Goal: Information Seeking & Learning: Find specific fact

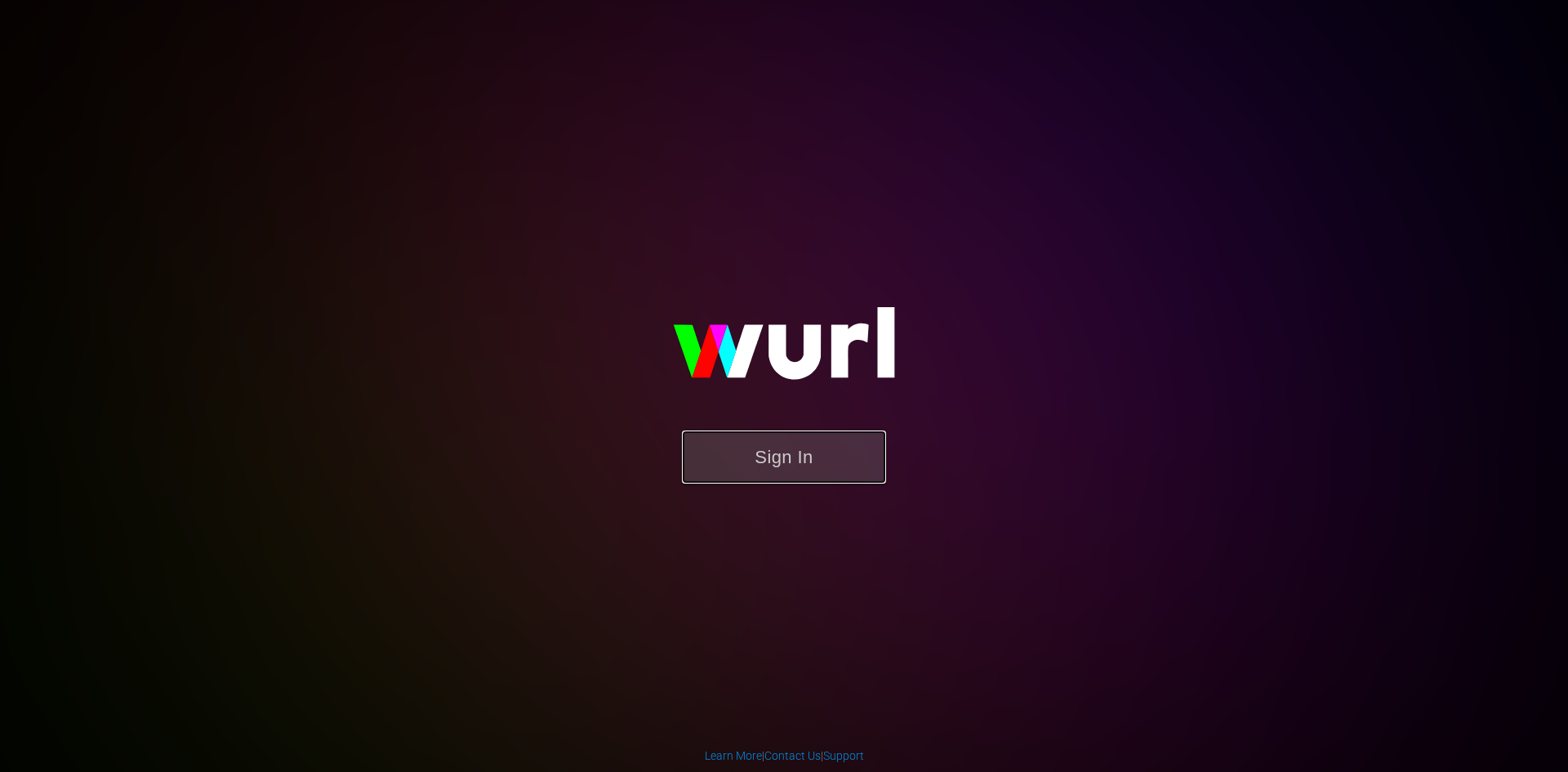
click at [800, 461] on button "Sign In" at bounding box center [784, 457] width 204 height 53
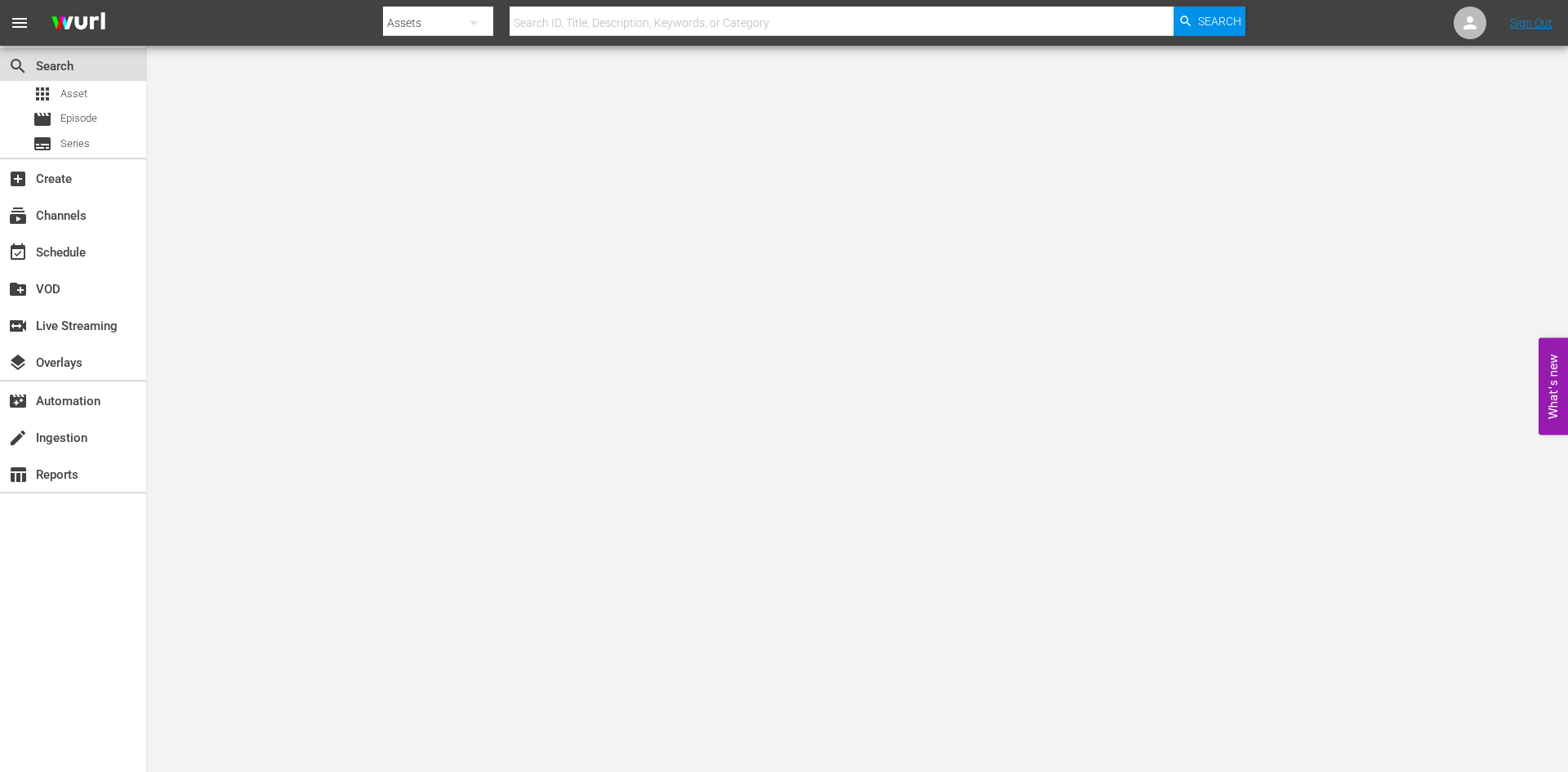
click at [74, 68] on div "search Search" at bounding box center [46, 63] width 91 height 15
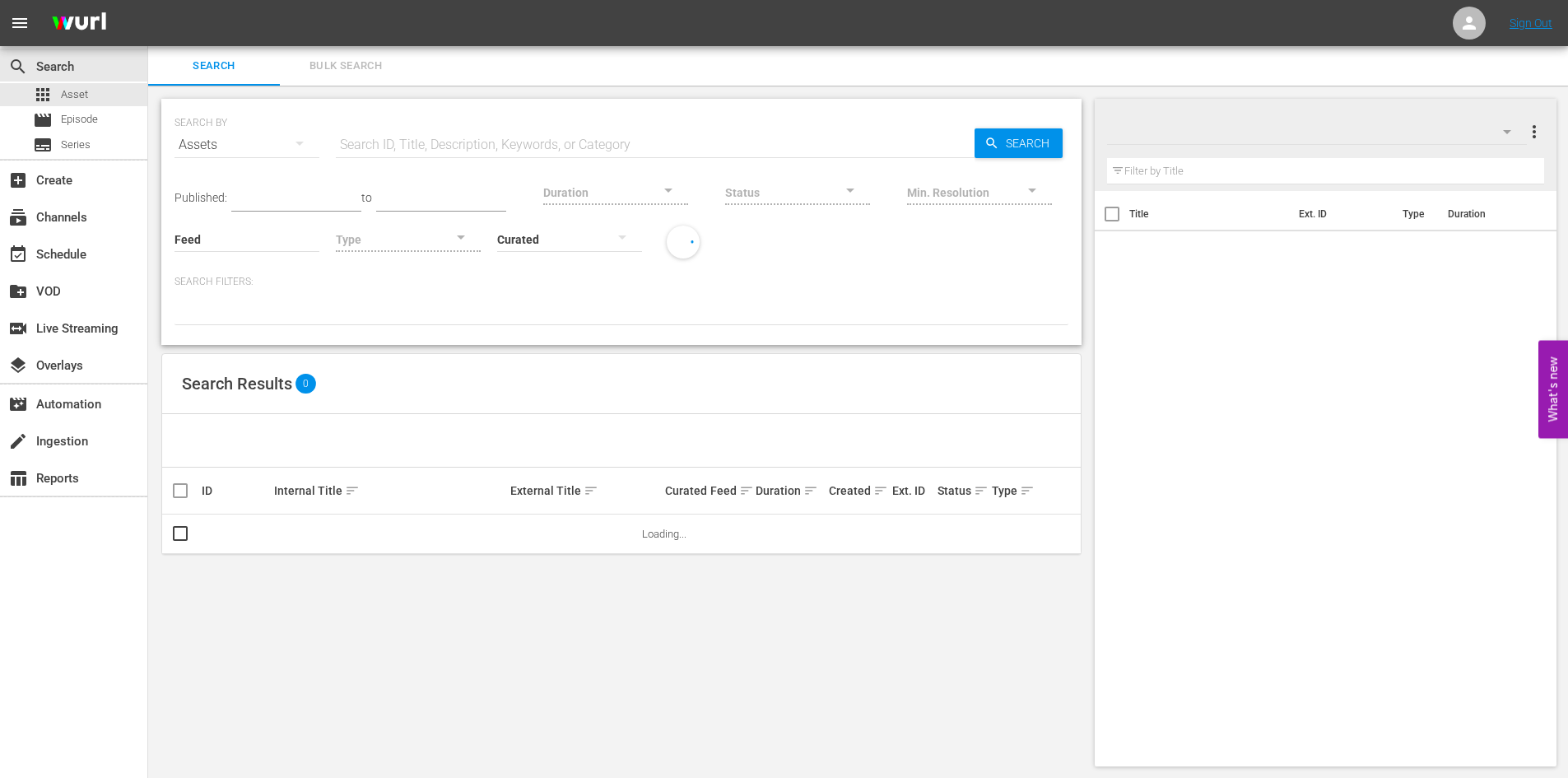
click at [467, 132] on input "text" at bounding box center [654, 144] width 639 height 40
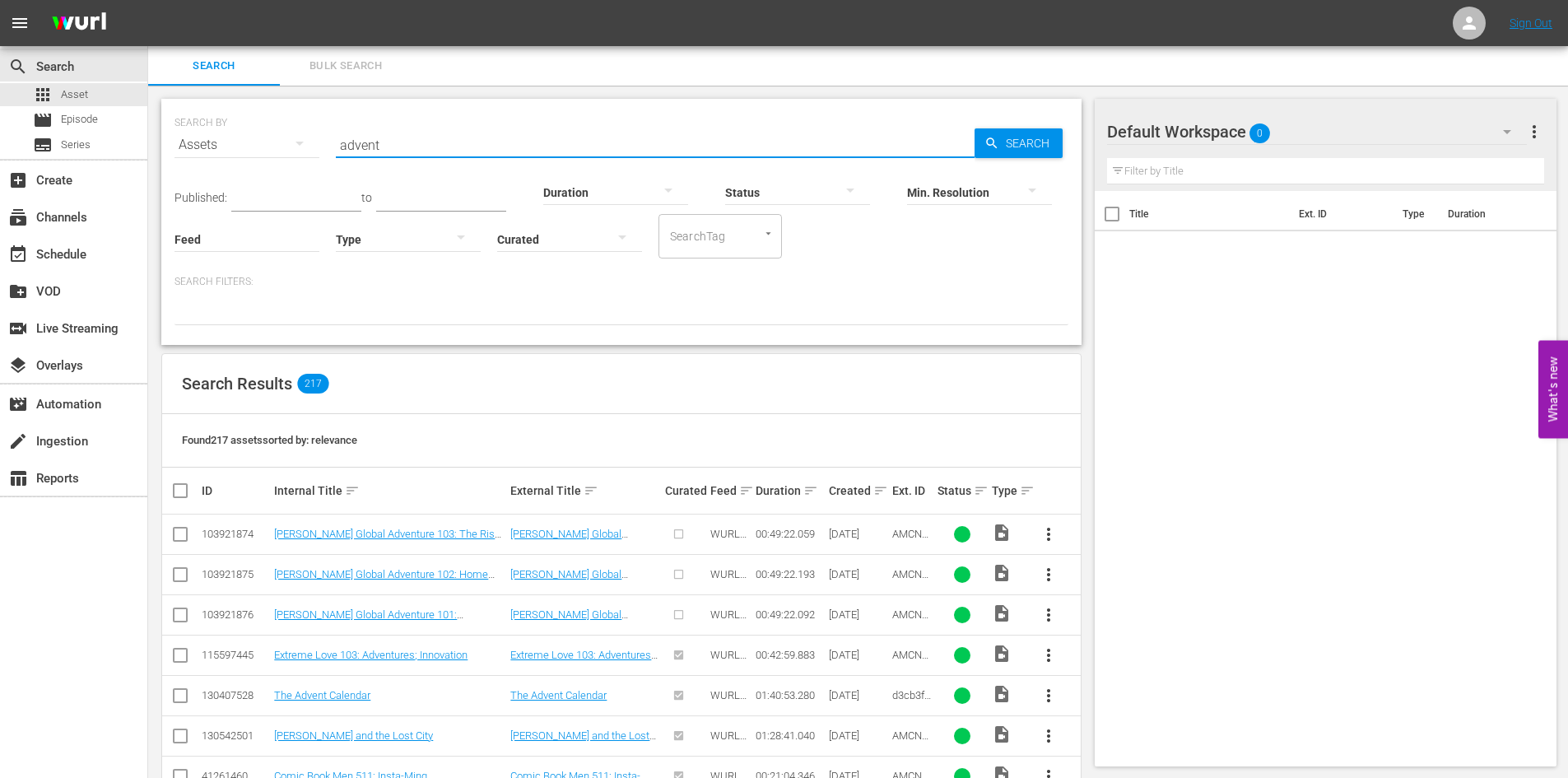
drag, startPoint x: 466, startPoint y: 137, endPoint x: 334, endPoint y: 120, distance: 133.1
click at [334, 120] on div "SEARCH BY Search By Assets Search ID, Title, Description, Keywords, or Category…" at bounding box center [621, 135] width 894 height 59
type input "s"
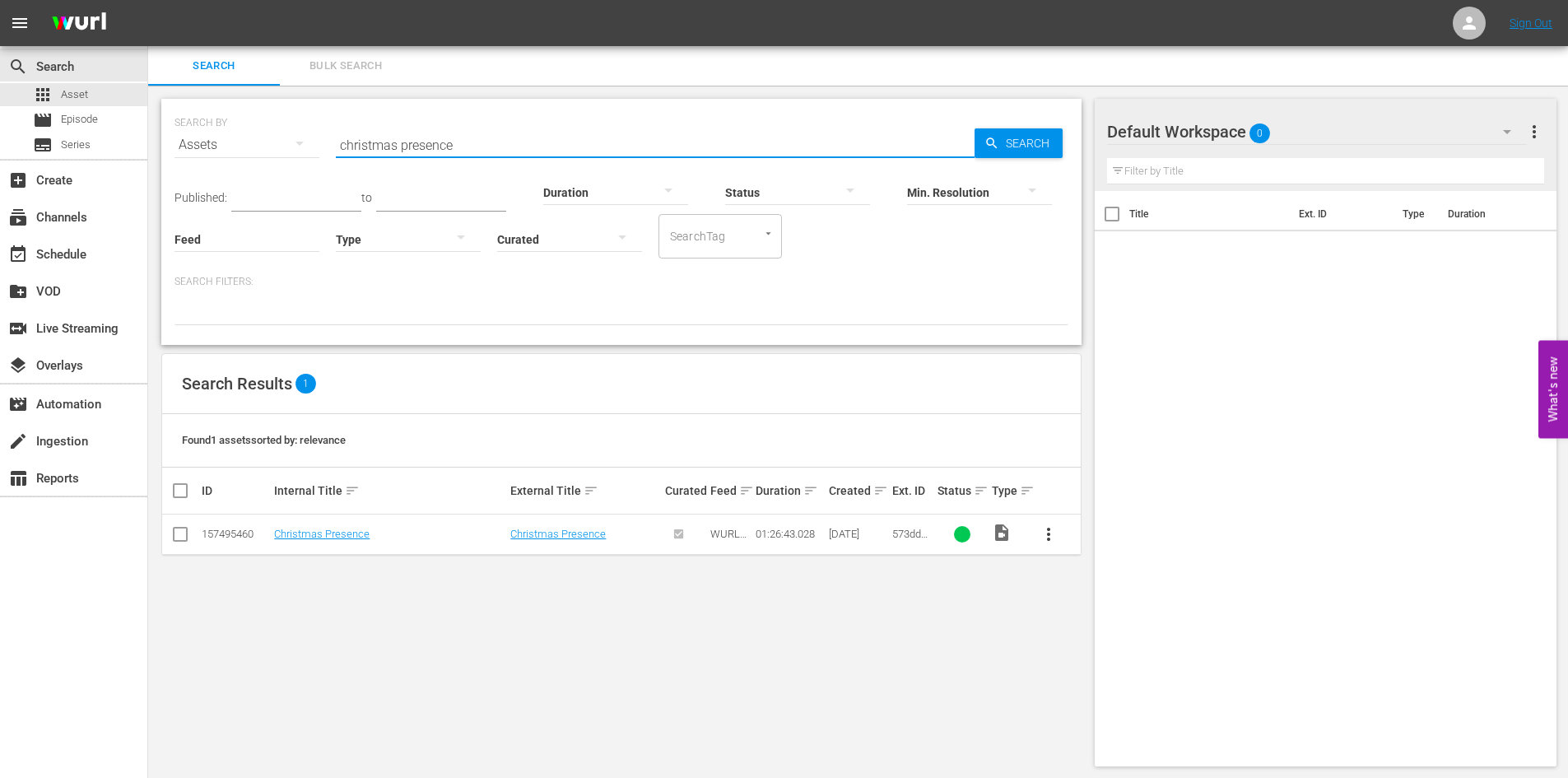
type input "christmas presence"
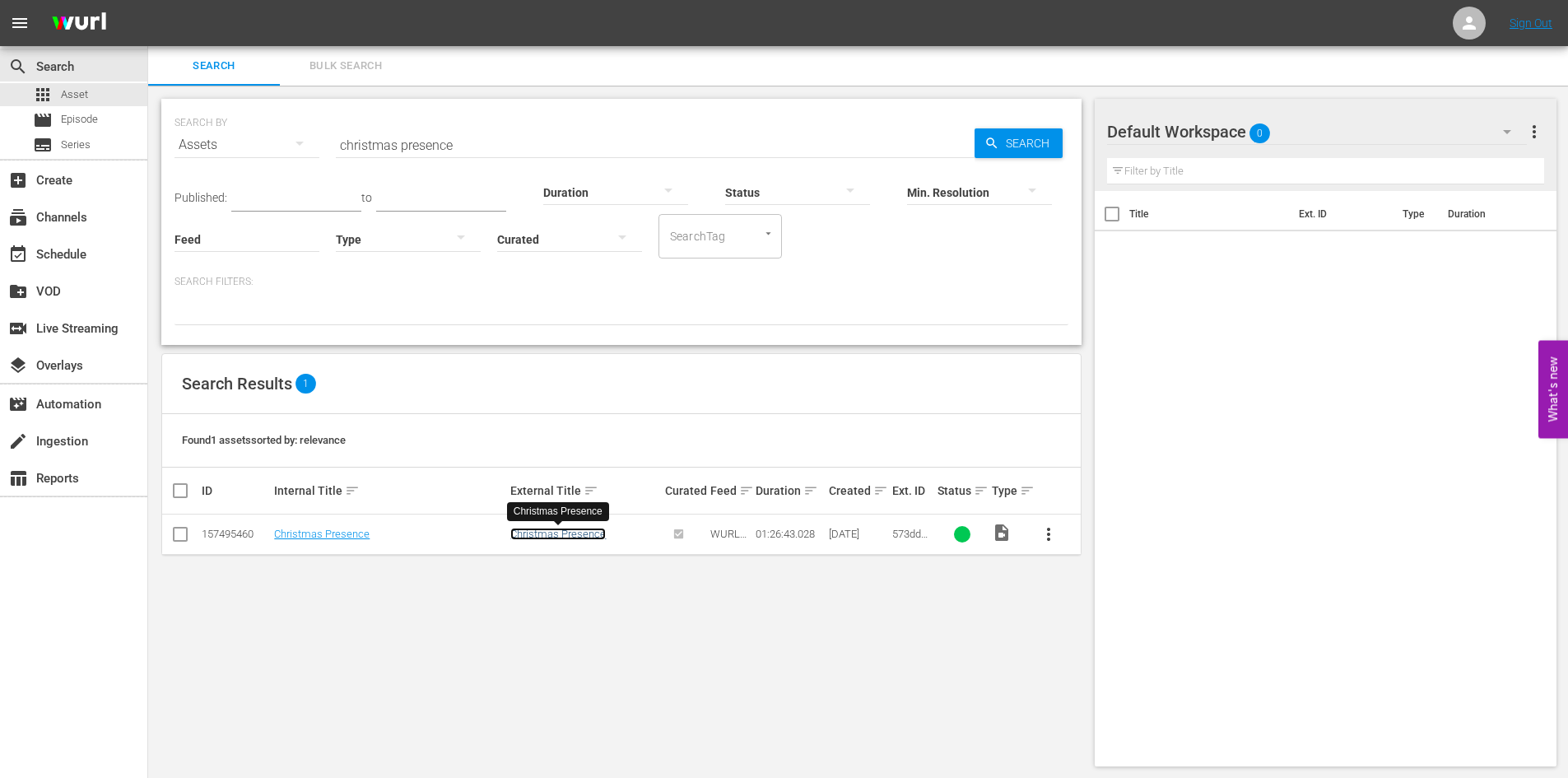
click at [559, 538] on link "Christmas Presence" at bounding box center [558, 533] width 96 height 12
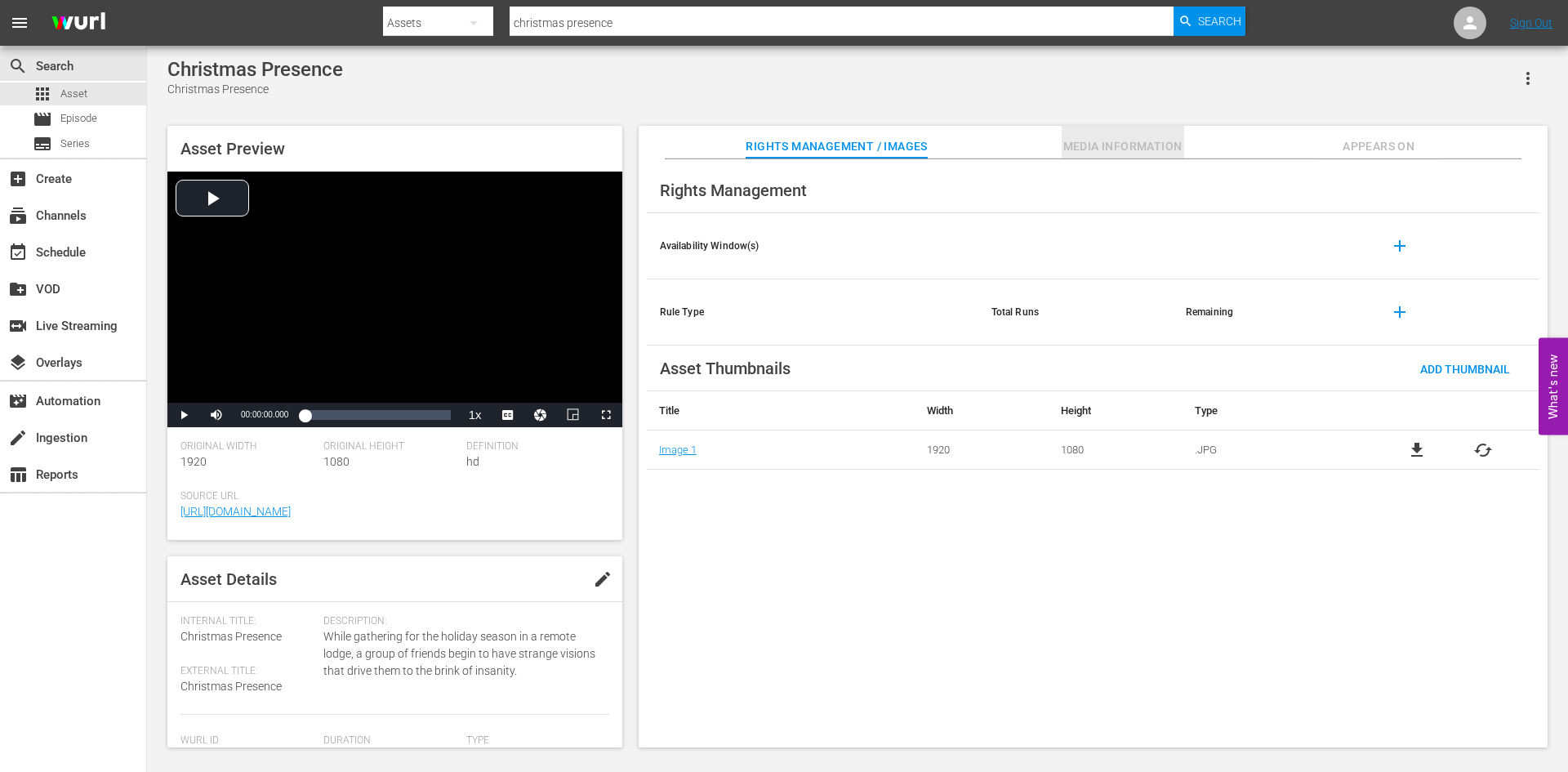
click at [1130, 147] on span "Media Information" at bounding box center [1123, 147] width 122 height 20
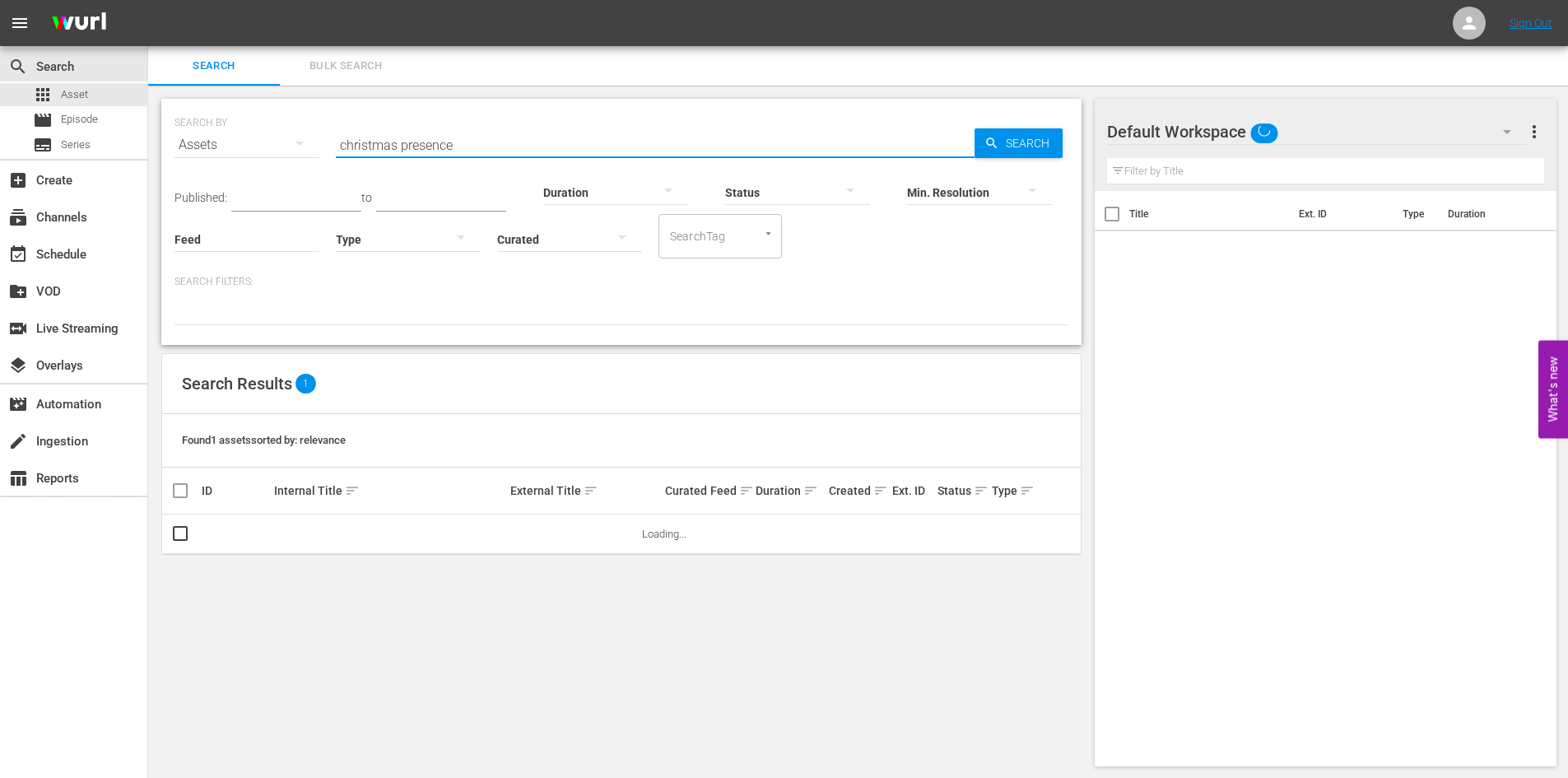
drag, startPoint x: 462, startPoint y: 146, endPoint x: 298, endPoint y: 120, distance: 166.0
click at [298, 120] on div "SEARCH BY Search By Assets Search ID, Title, Description, Keywords, or Category…" at bounding box center [621, 135] width 894 height 59
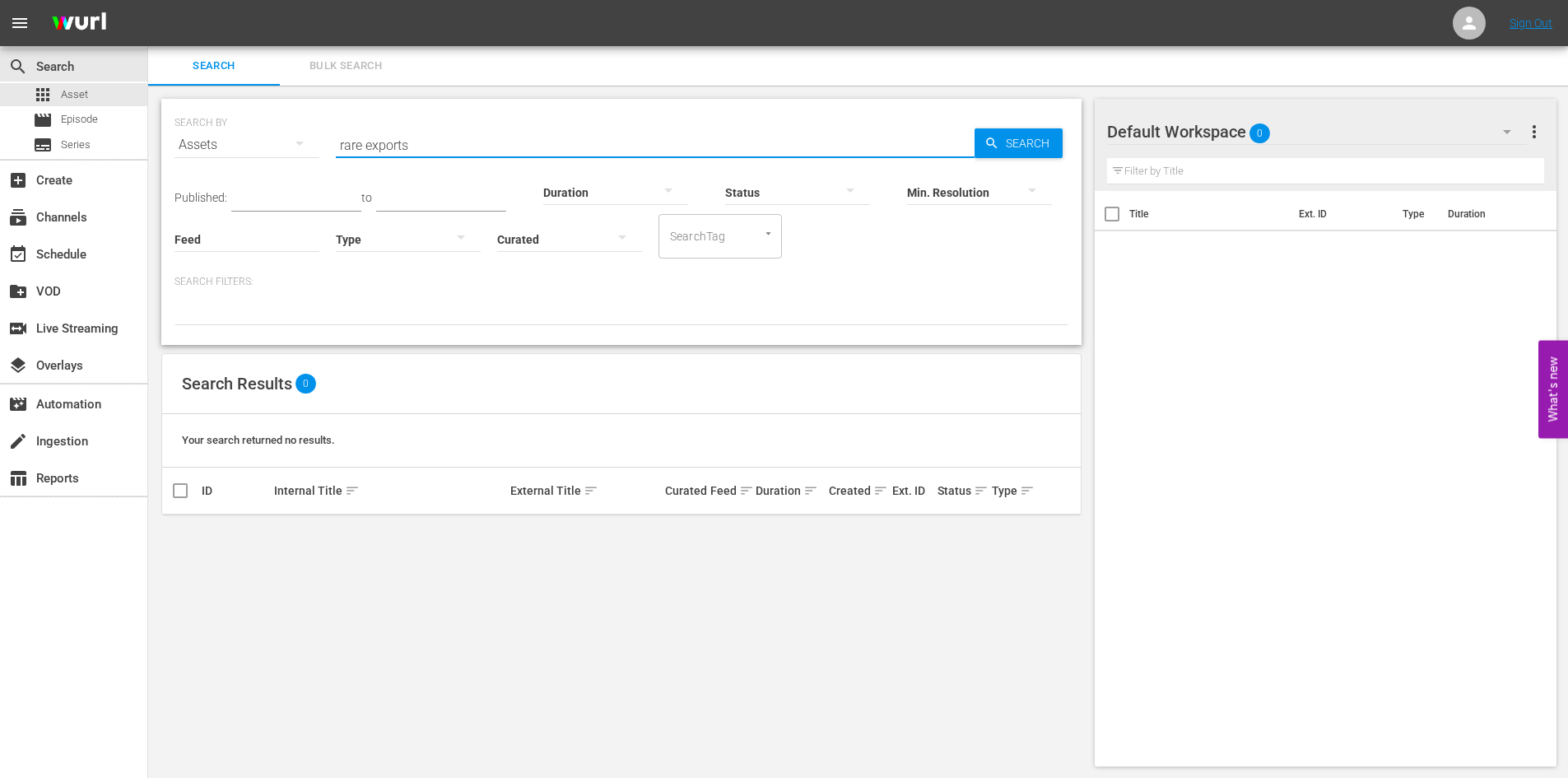
drag, startPoint x: 437, startPoint y: 151, endPoint x: 335, endPoint y: 154, distance: 102.0
click at [335, 154] on div "SEARCH BY Search By Assets Search ID, Title, Description, Keywords, or Category…" at bounding box center [621, 135] width 894 height 59
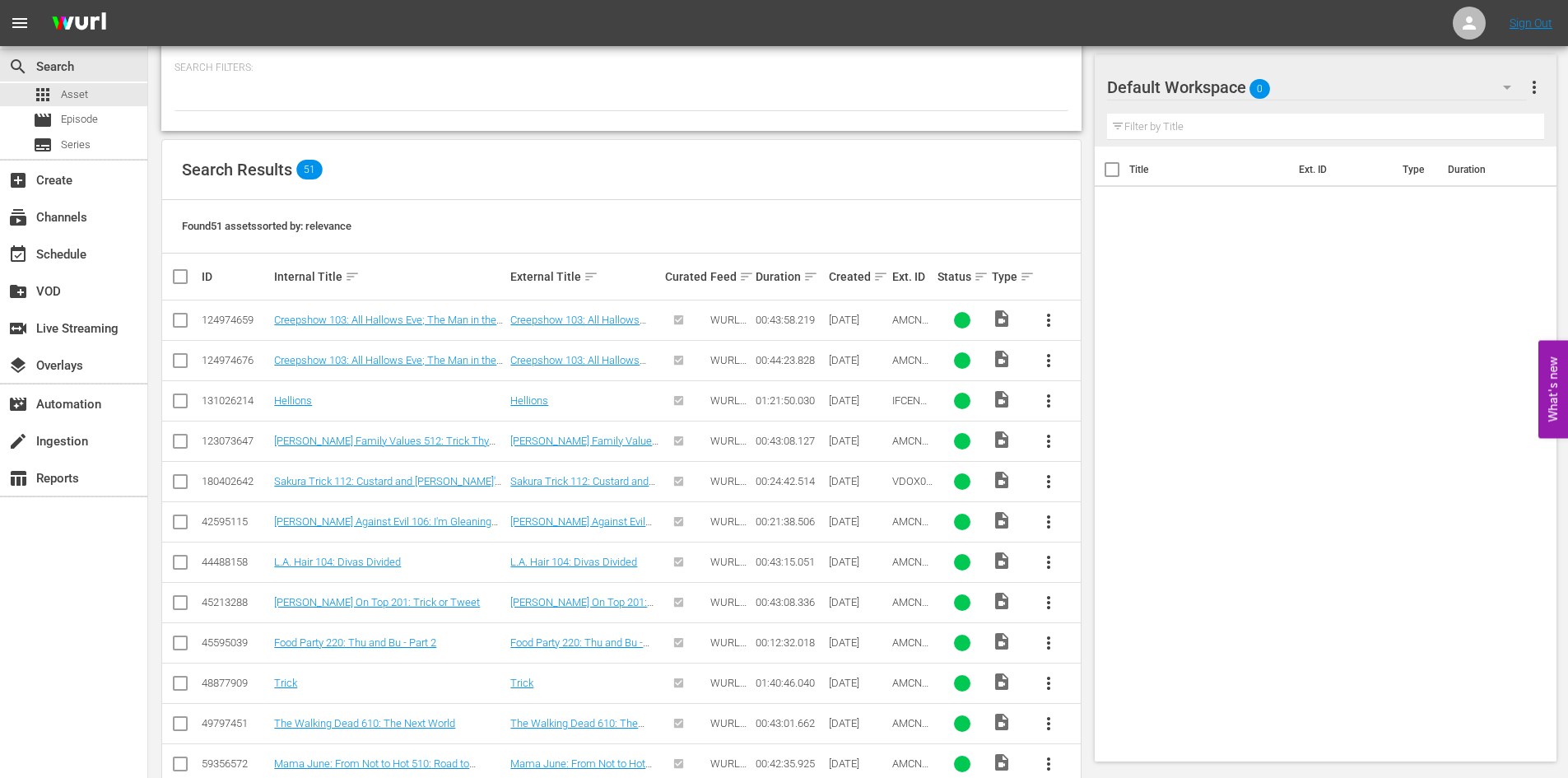
scroll to position [215, 0]
type input "trick"
click at [291, 682] on link "Trick" at bounding box center [285, 681] width 23 height 12
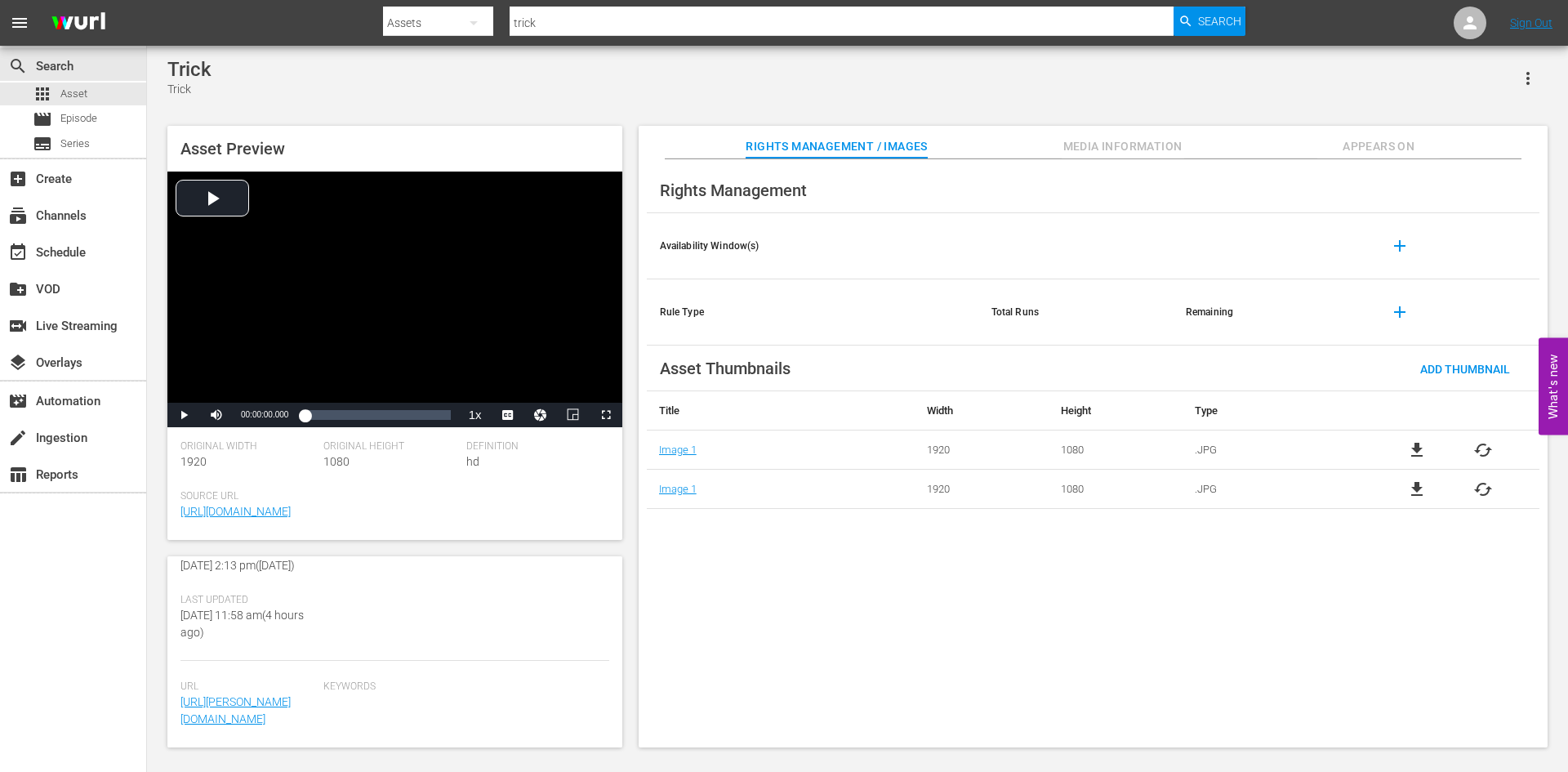
scroll to position [393, 0]
click at [1098, 146] on span "Media Information" at bounding box center [1123, 147] width 122 height 20
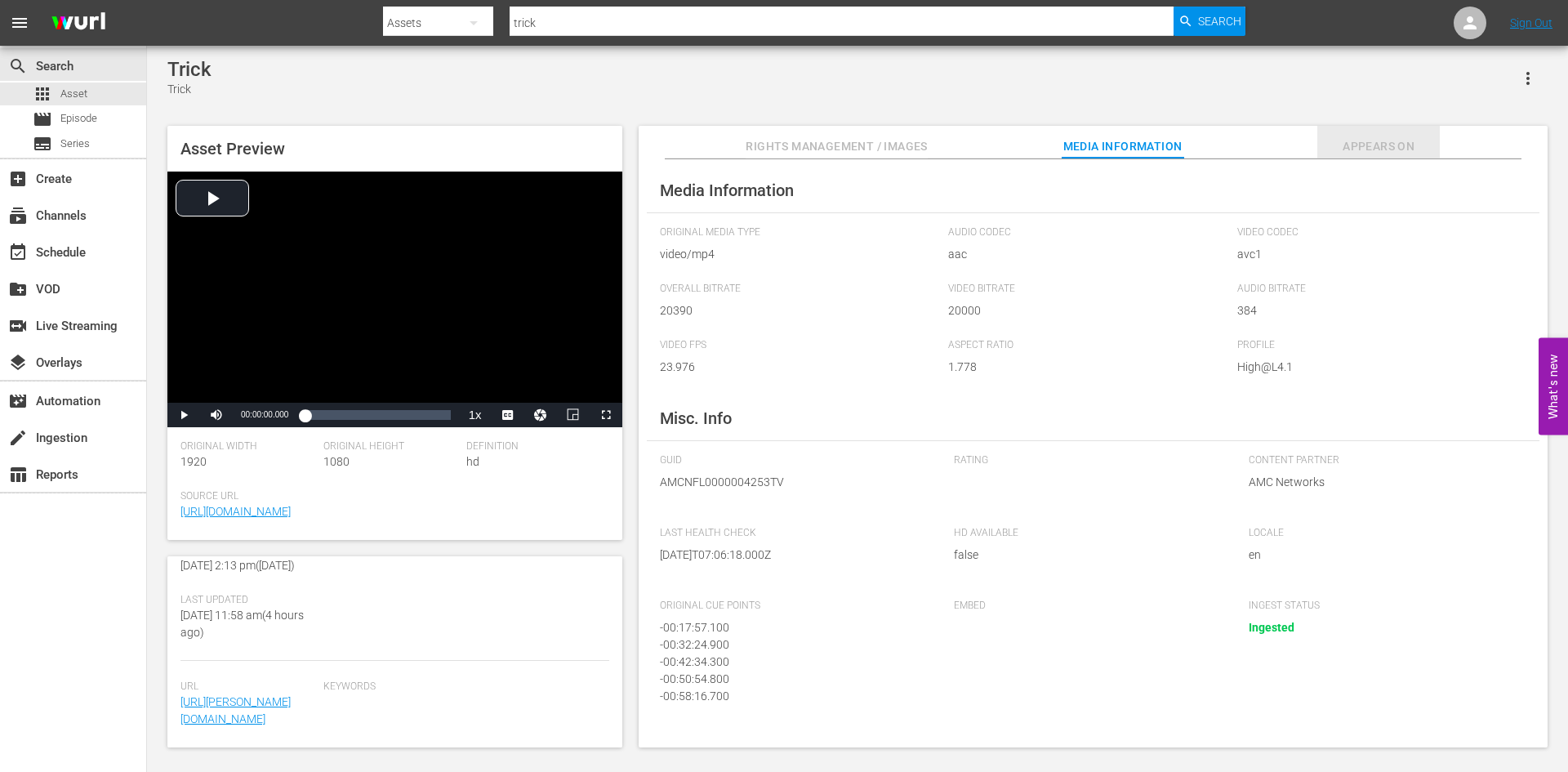
click at [1331, 148] on span "Appears On" at bounding box center [1379, 147] width 122 height 20
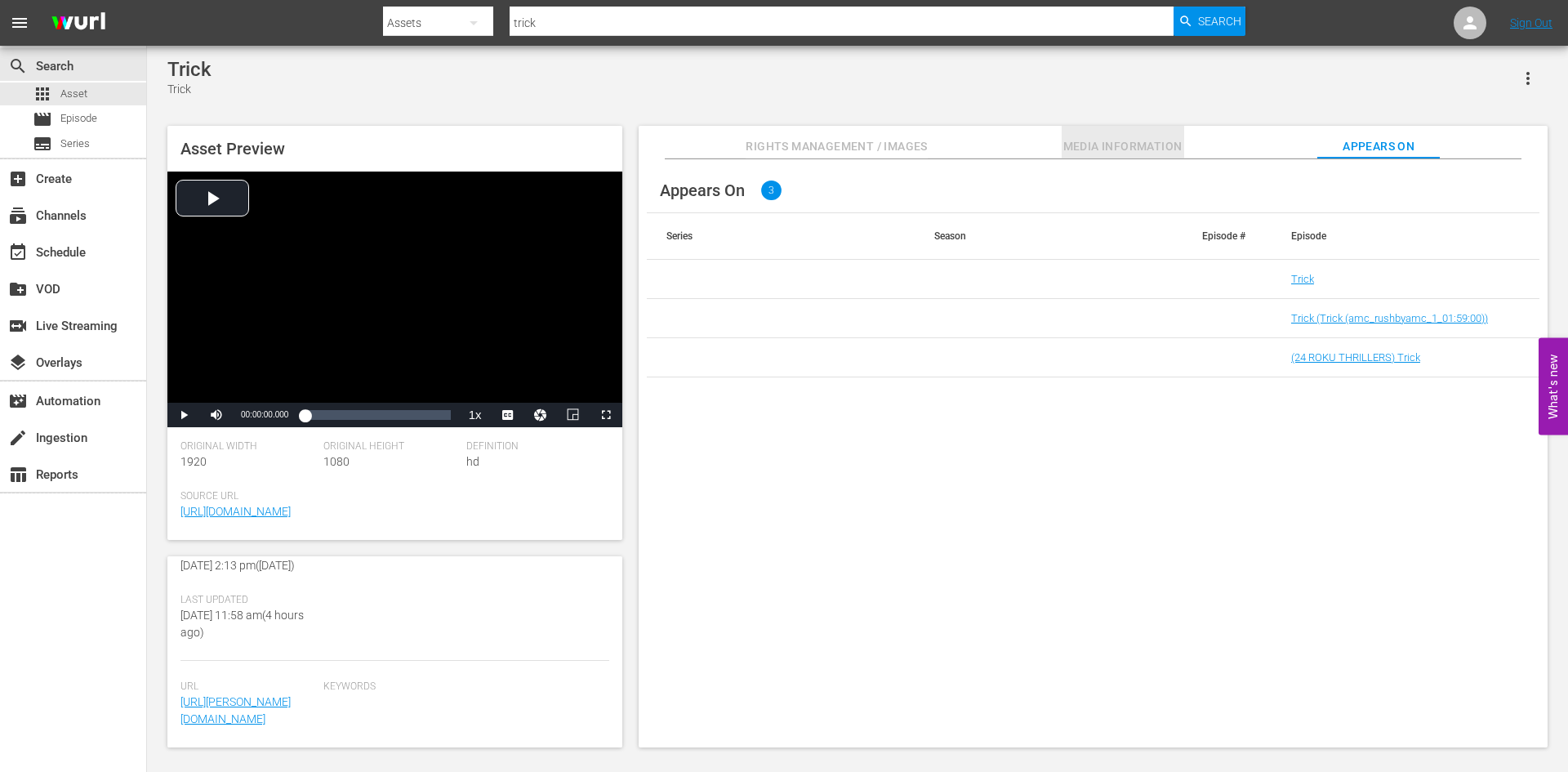
click at [1167, 157] on span "Media Information" at bounding box center [1123, 147] width 122 height 20
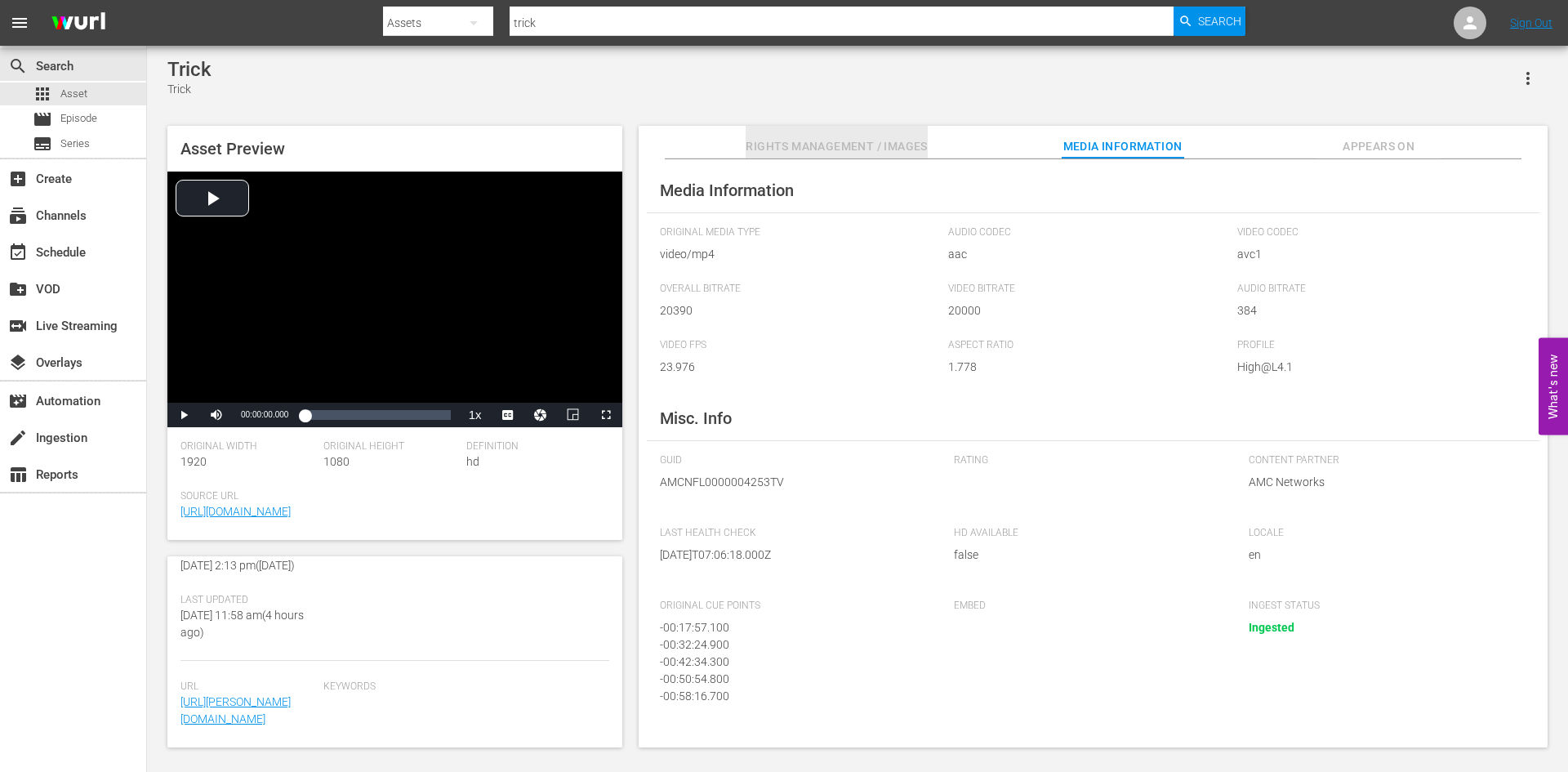
click at [888, 143] on span "Rights Management / Images" at bounding box center [836, 147] width 182 height 20
